Goal: Task Accomplishment & Management: Manage account settings

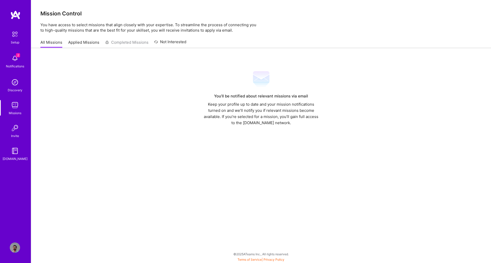
click at [86, 42] on link "Applied Missions" at bounding box center [83, 44] width 31 height 8
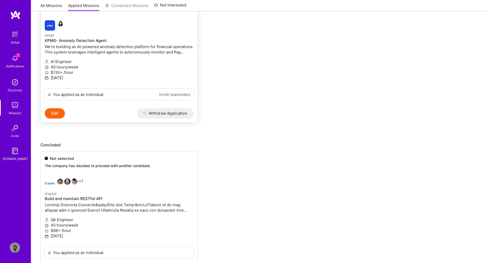
scroll to position [108, 0]
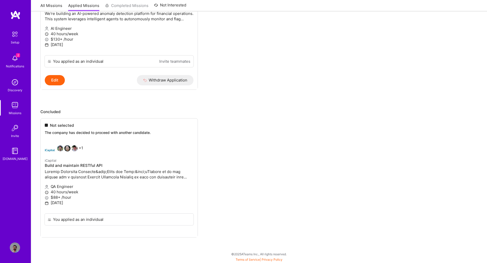
click at [97, 131] on ul "Not selected The company has decided to proceed with another candidate. +1 iCap…" at bounding box center [259, 185] width 438 height 135
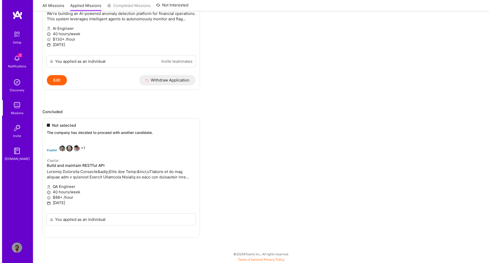
scroll to position [0, 0]
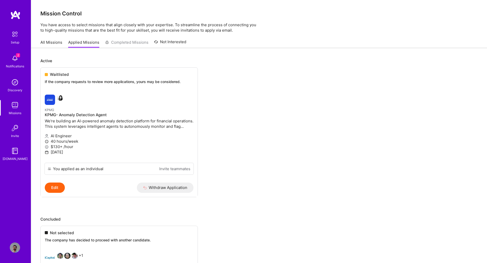
click at [169, 44] on link "Not Interested" at bounding box center [170, 43] width 32 height 9
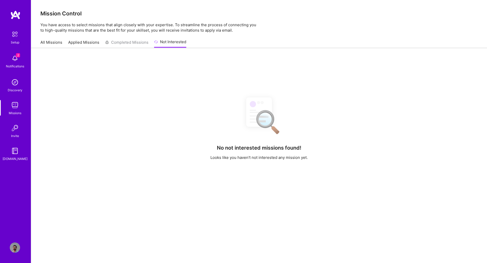
click at [81, 41] on link "Applied Missions" at bounding box center [83, 44] width 31 height 8
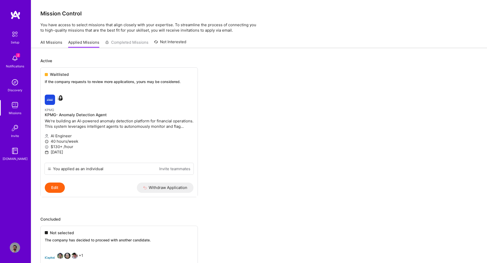
click at [132, 42] on div "All Missions Applied Missions Completed Missions Not Interested" at bounding box center [113, 42] width 146 height 11
click at [51, 40] on link "All Missions" at bounding box center [51, 44] width 22 height 8
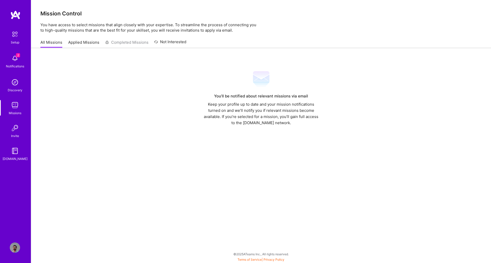
click at [18, 57] on span "2" at bounding box center [18, 55] width 4 height 4
click at [15, 104] on img at bounding box center [15, 105] width 10 height 10
click at [87, 44] on link "Applied Missions" at bounding box center [83, 44] width 31 height 8
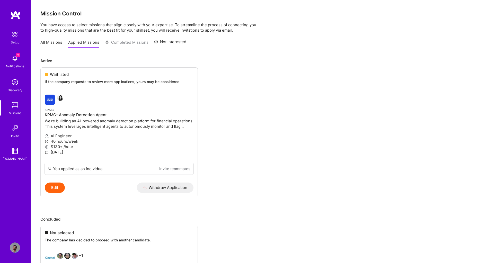
click at [16, 57] on img at bounding box center [15, 58] width 10 height 10
